Goal: Find specific page/section: Find specific page/section

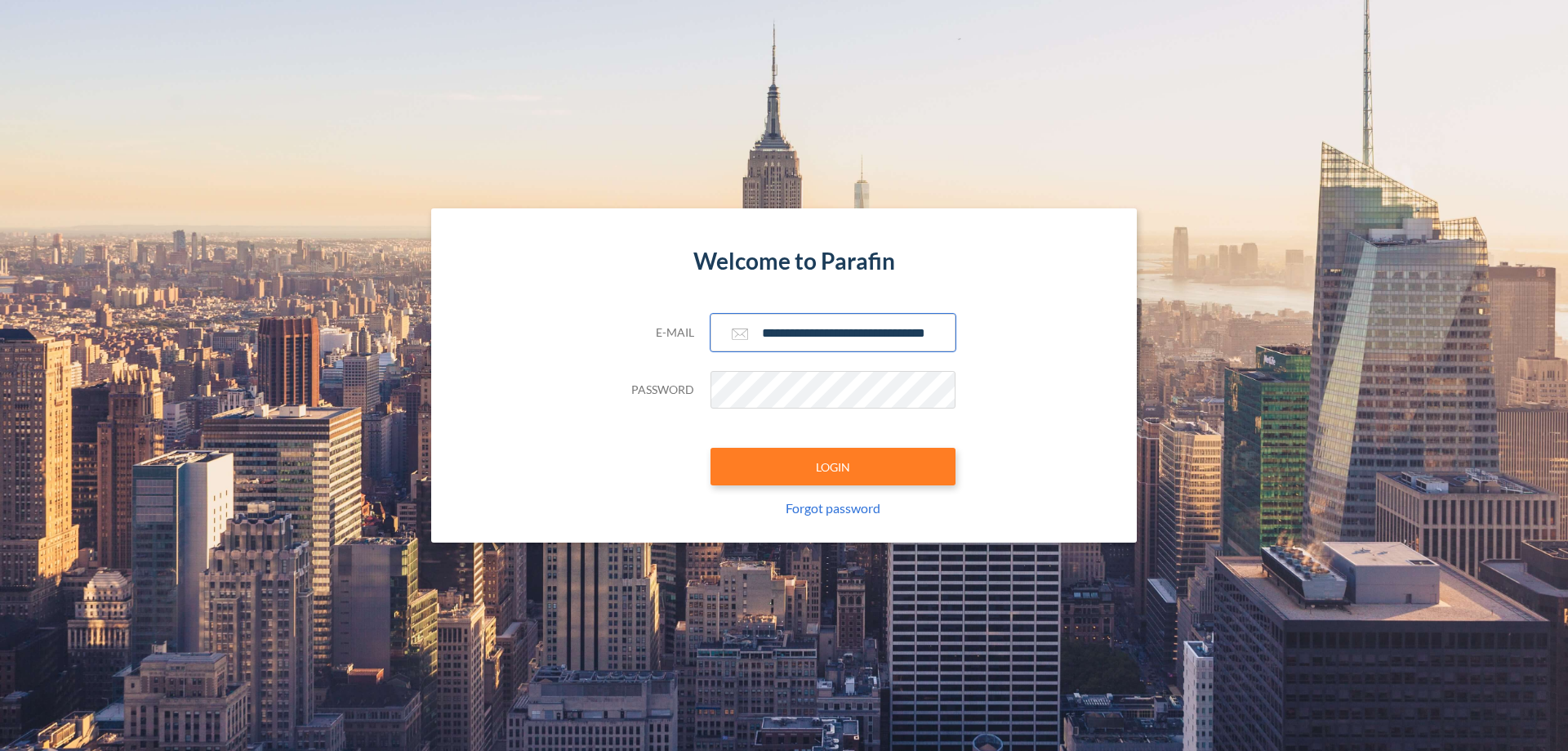
type input "**********"
click at [833, 466] on button "LOGIN" at bounding box center [832, 466] width 245 height 38
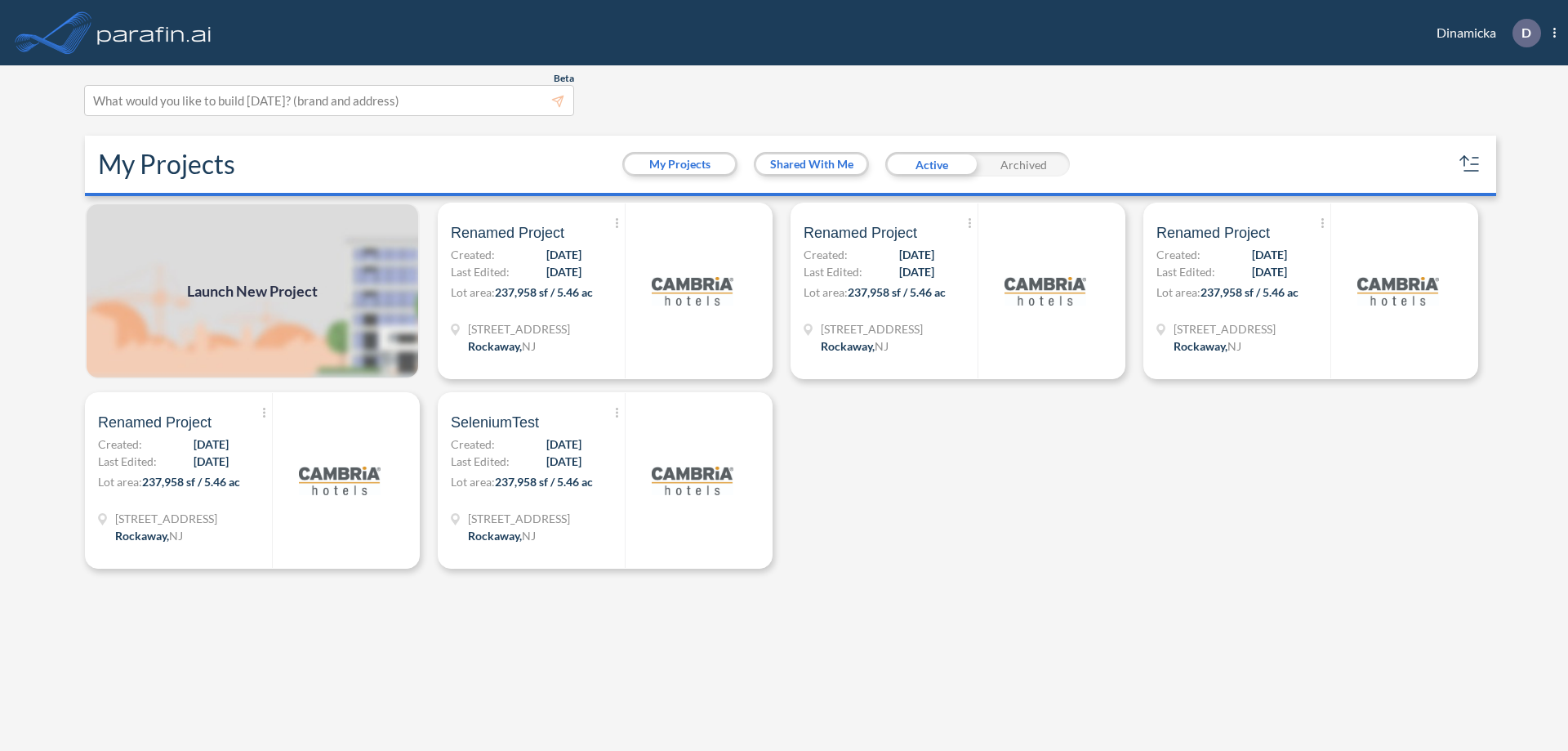
scroll to position [4, 0]
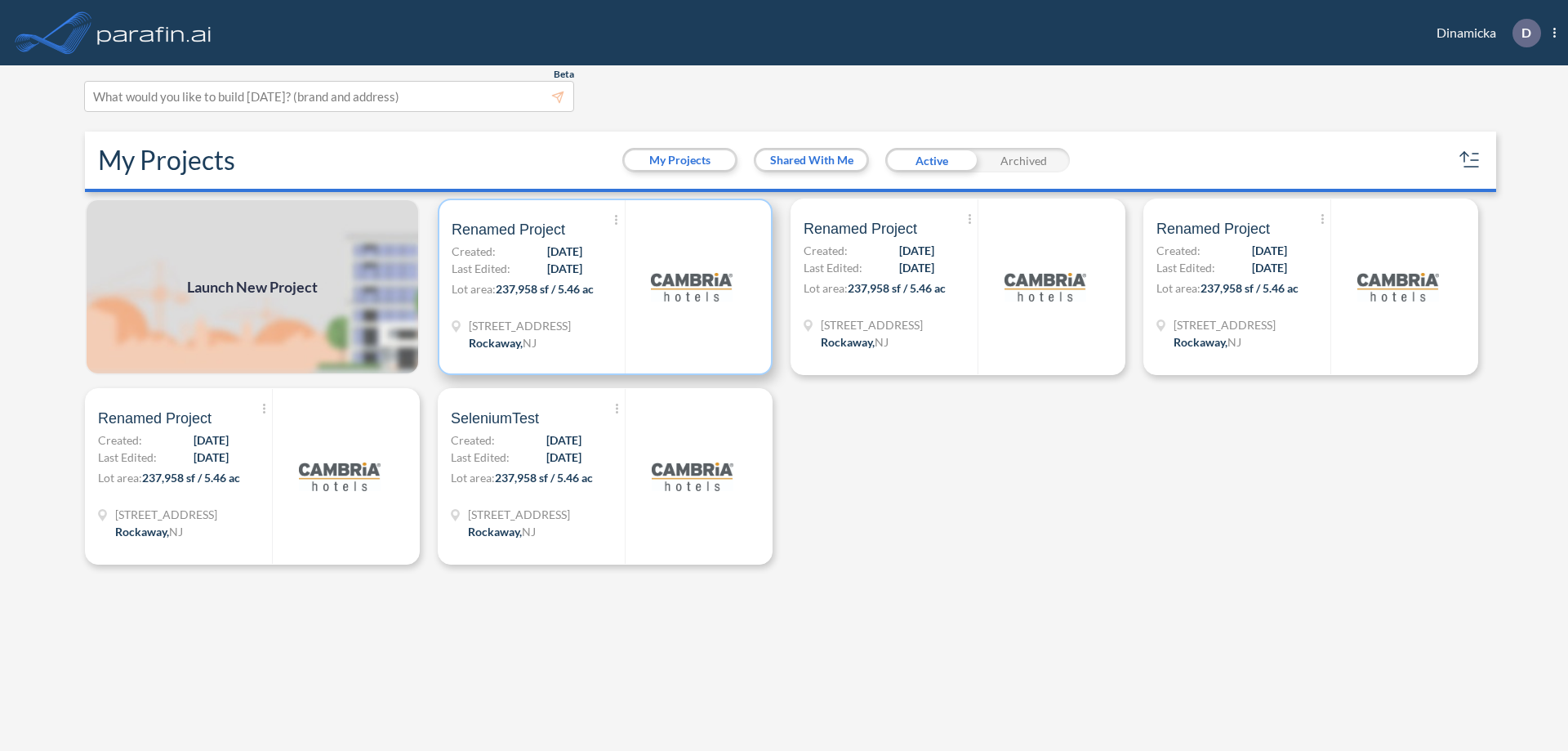
click at [605, 287] on p "Lot area: 237,958 sf / 5.46 ac" at bounding box center [538, 291] width 173 height 23
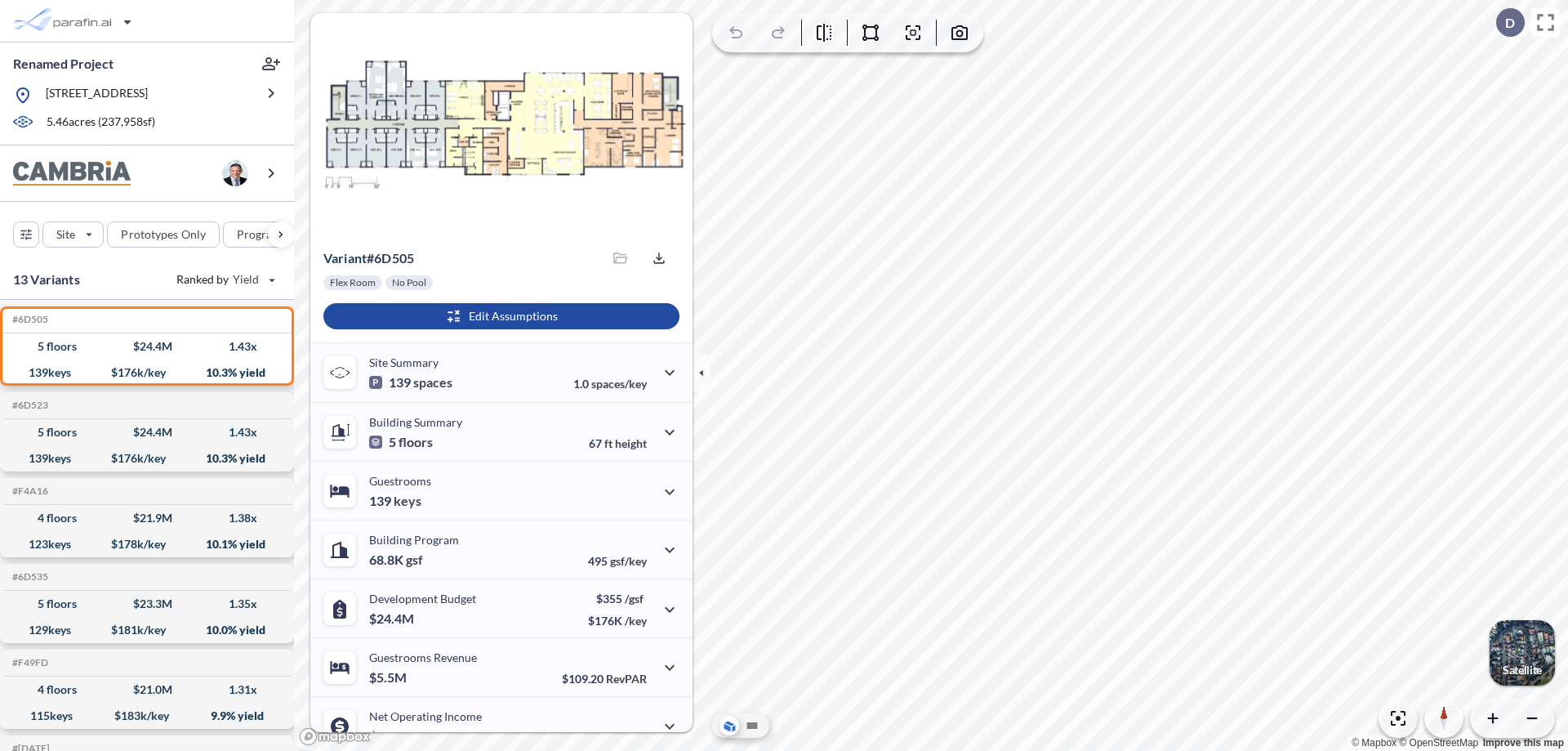
scroll to position [83, 0]
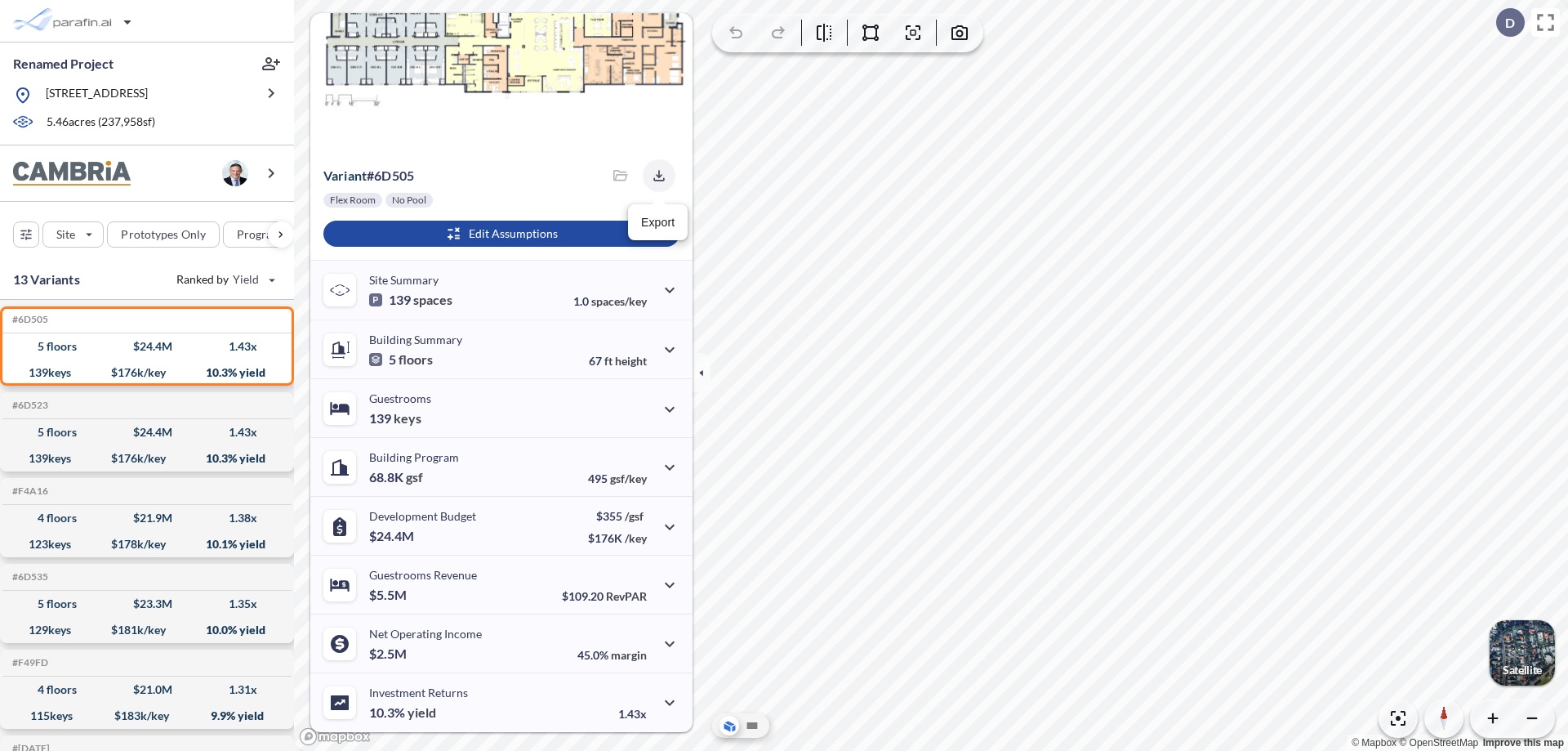
click at [654, 176] on icon "button" at bounding box center [658, 175] width 10 height 10
